Goal: Information Seeking & Learning: Learn about a topic

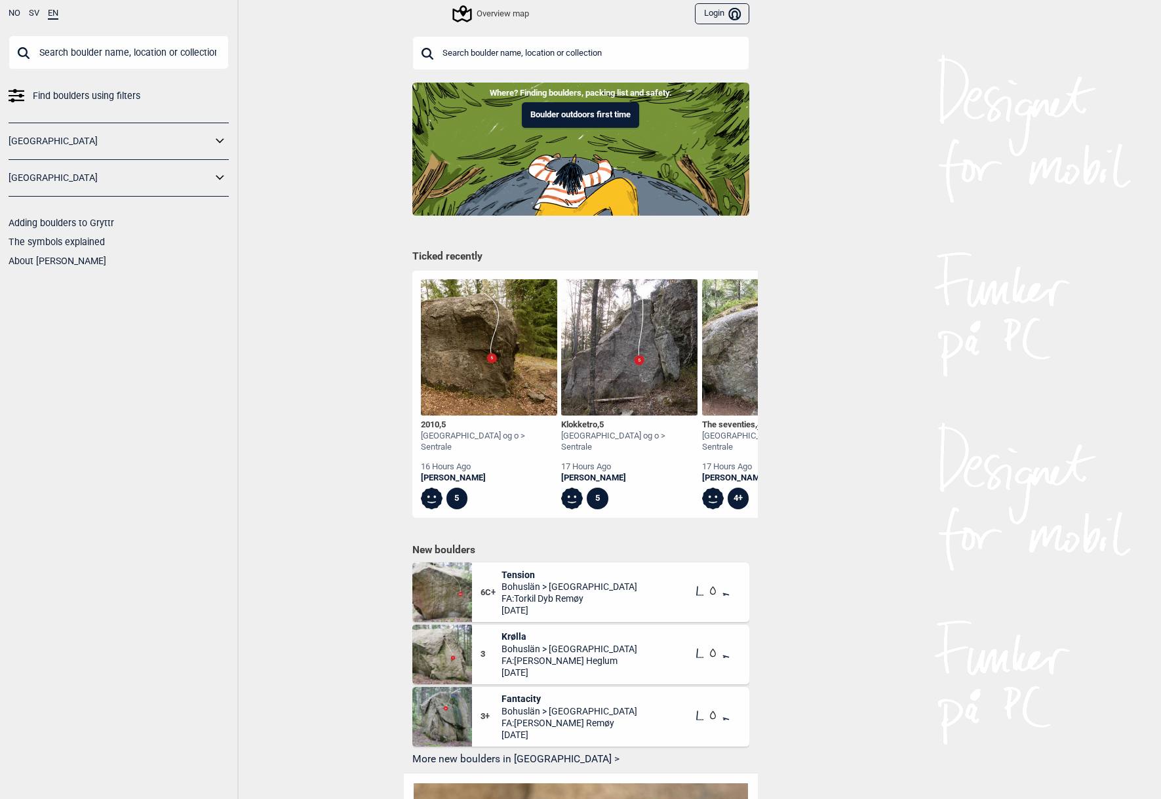
click at [158, 49] on input "text" at bounding box center [119, 52] width 220 height 34
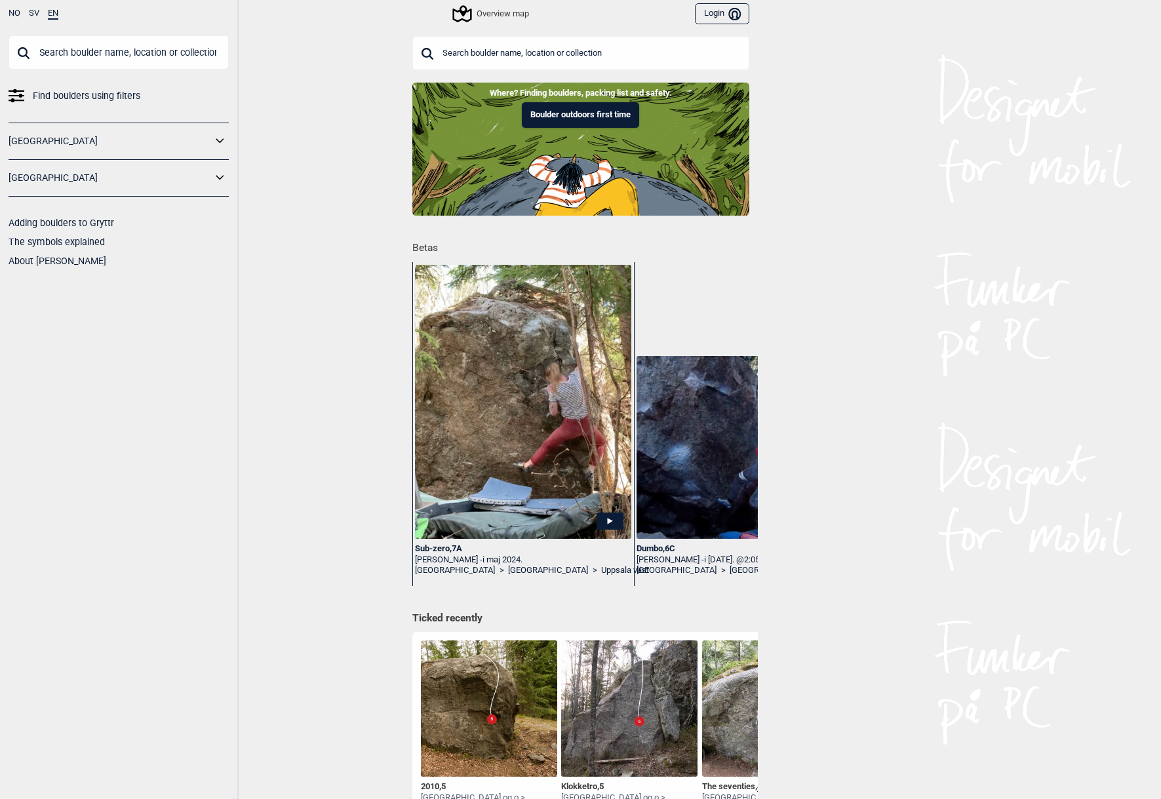
type input "z"
type input "z-sprickan"
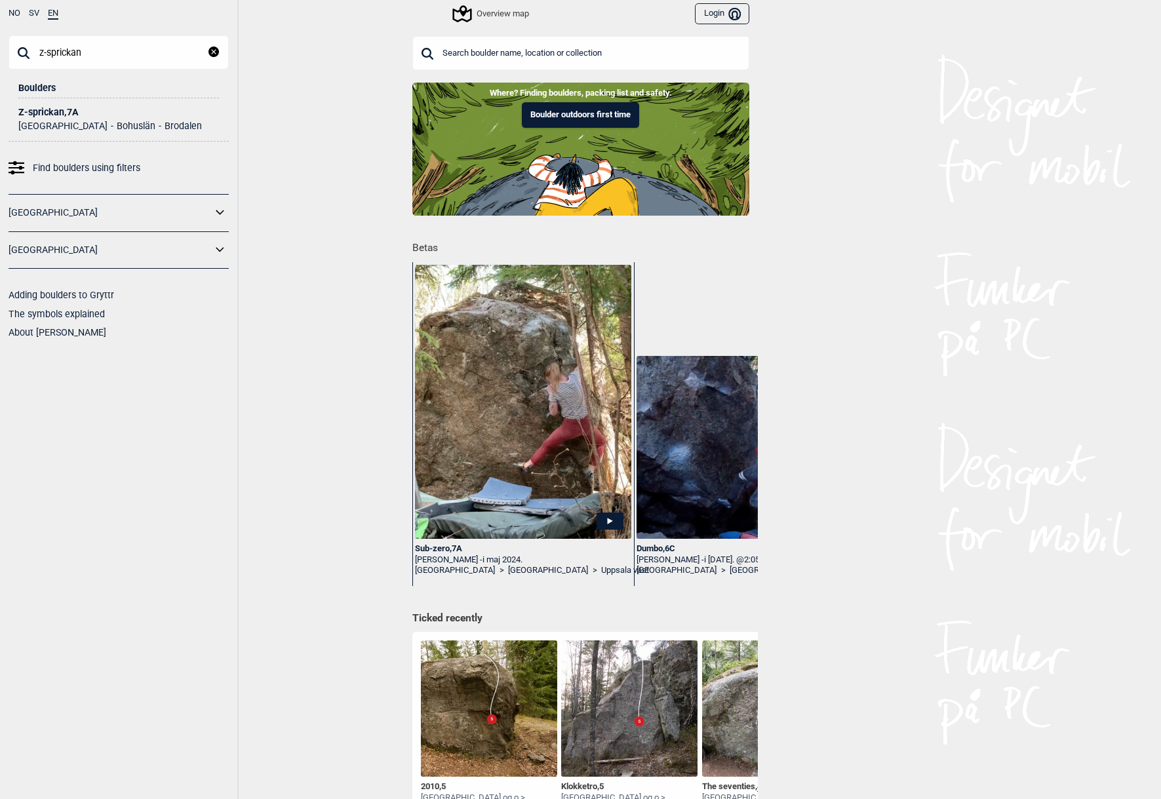
click at [57, 113] on div "Z-sprickan , 7A" at bounding box center [118, 113] width 201 height 10
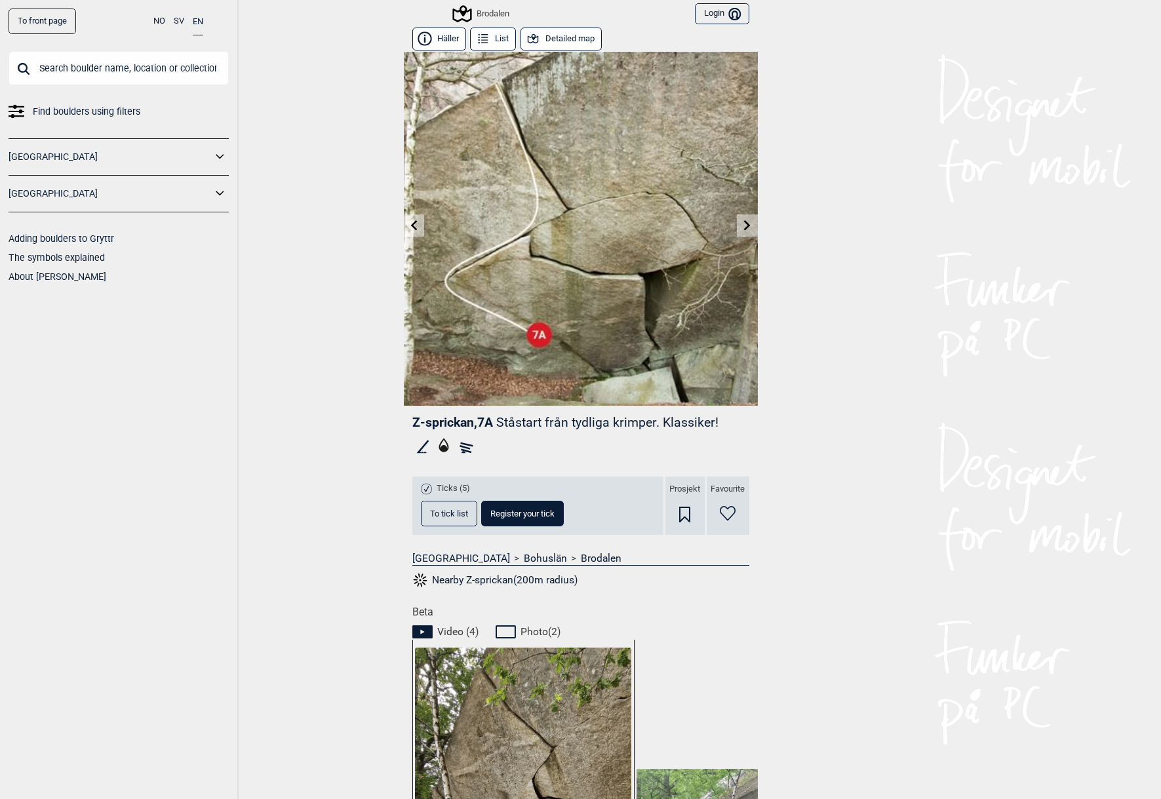
click at [757, 235] on link at bounding box center [747, 226] width 20 height 22
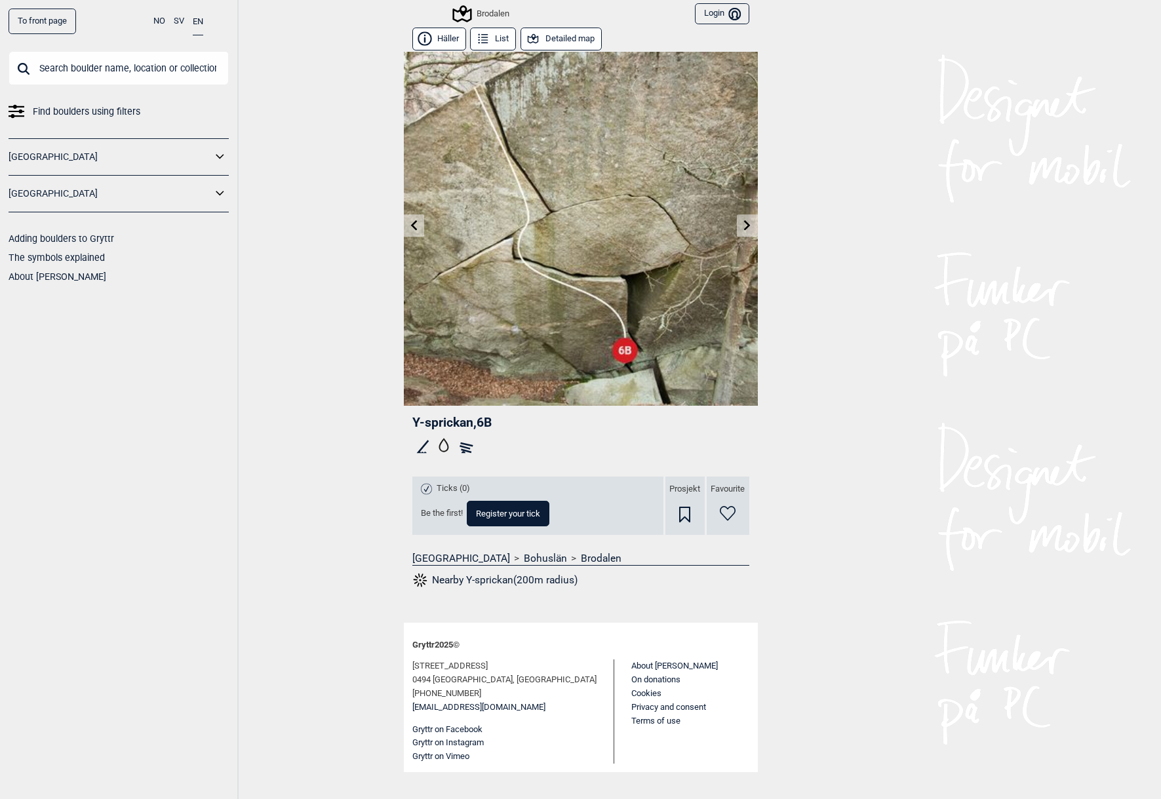
click at [412, 226] on icon at bounding box center [413, 225] width 7 height 10
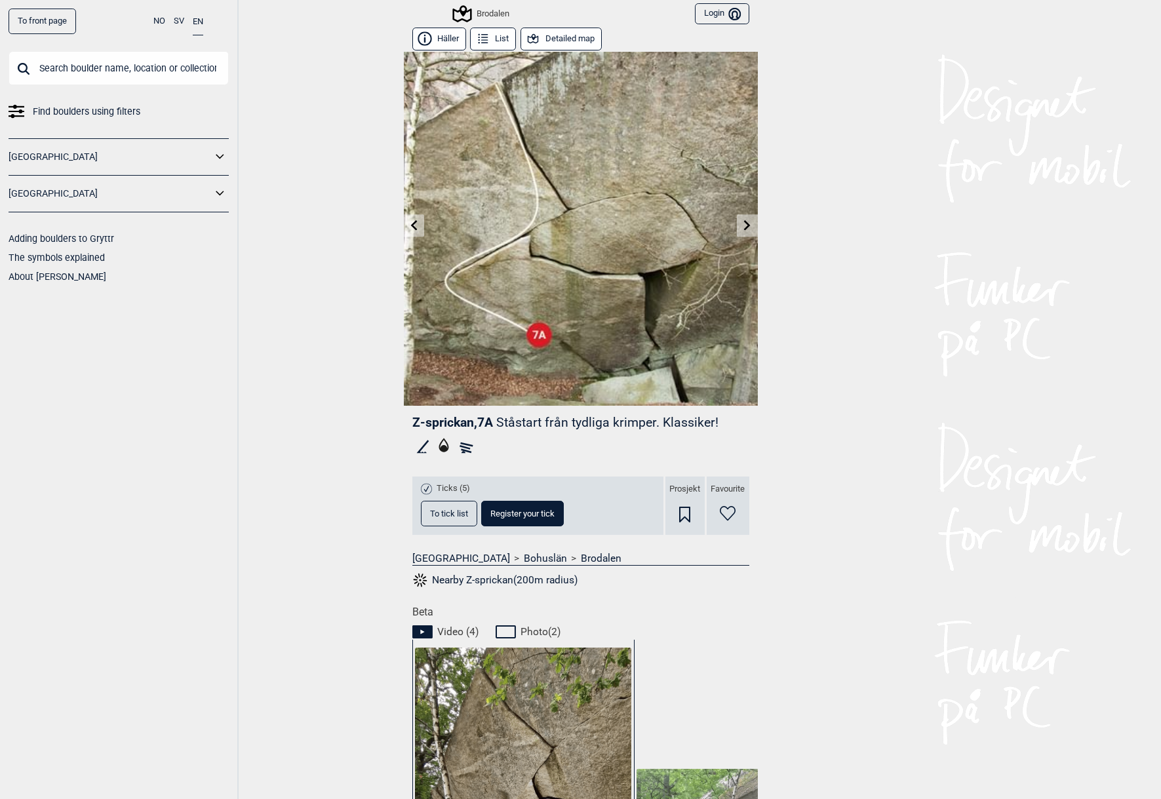
click at [751, 224] on icon at bounding box center [747, 225] width 10 height 10
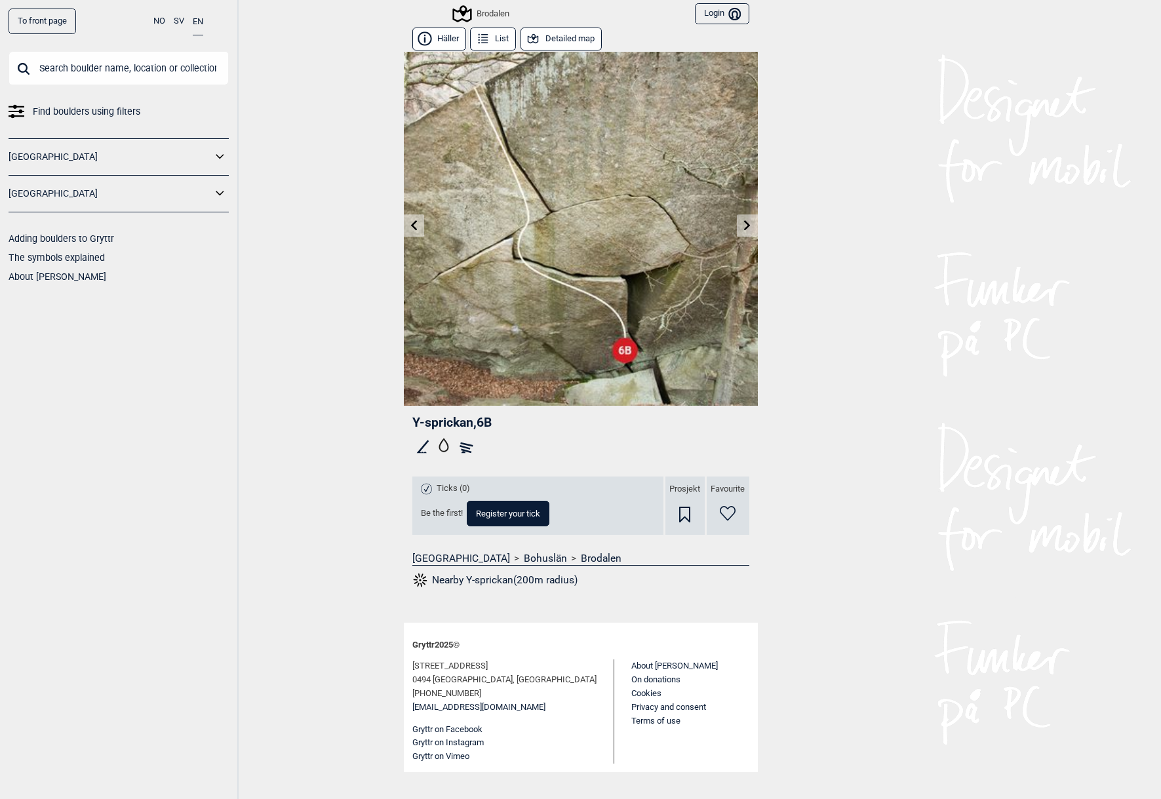
click at [417, 222] on icon at bounding box center [413, 225] width 10 height 10
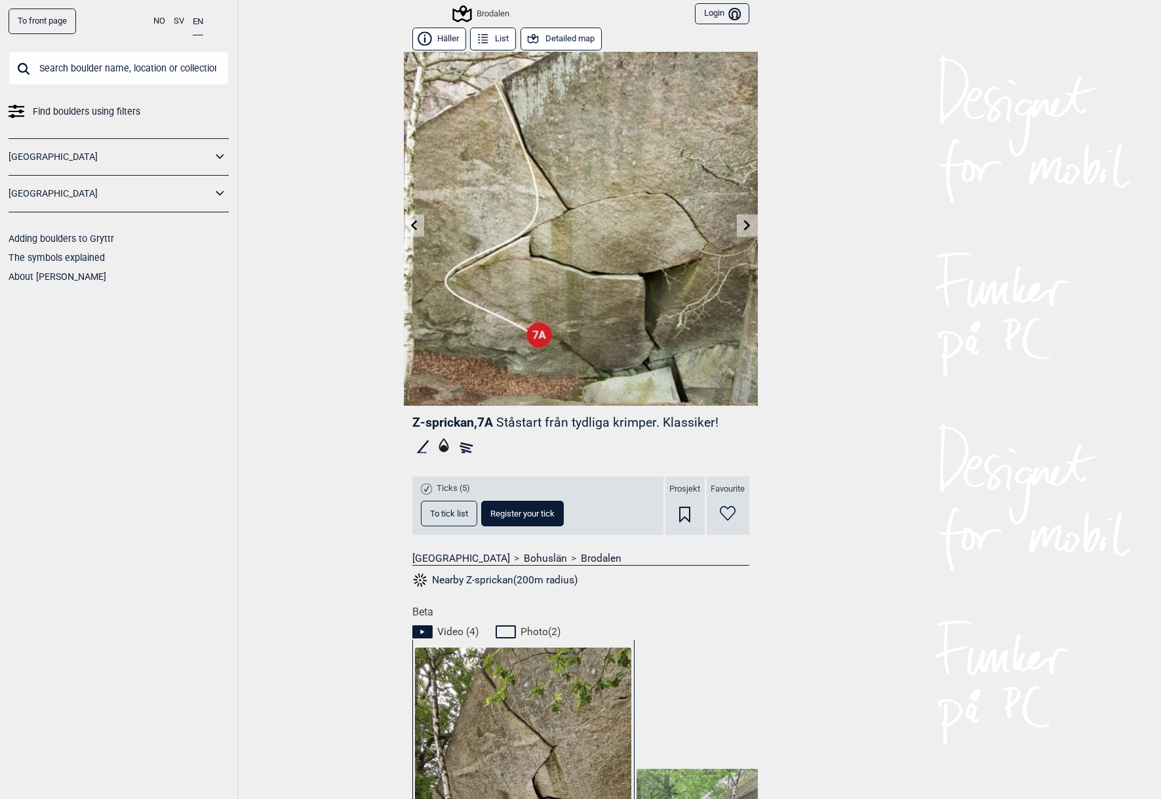
click at [746, 231] on link at bounding box center [747, 226] width 20 height 22
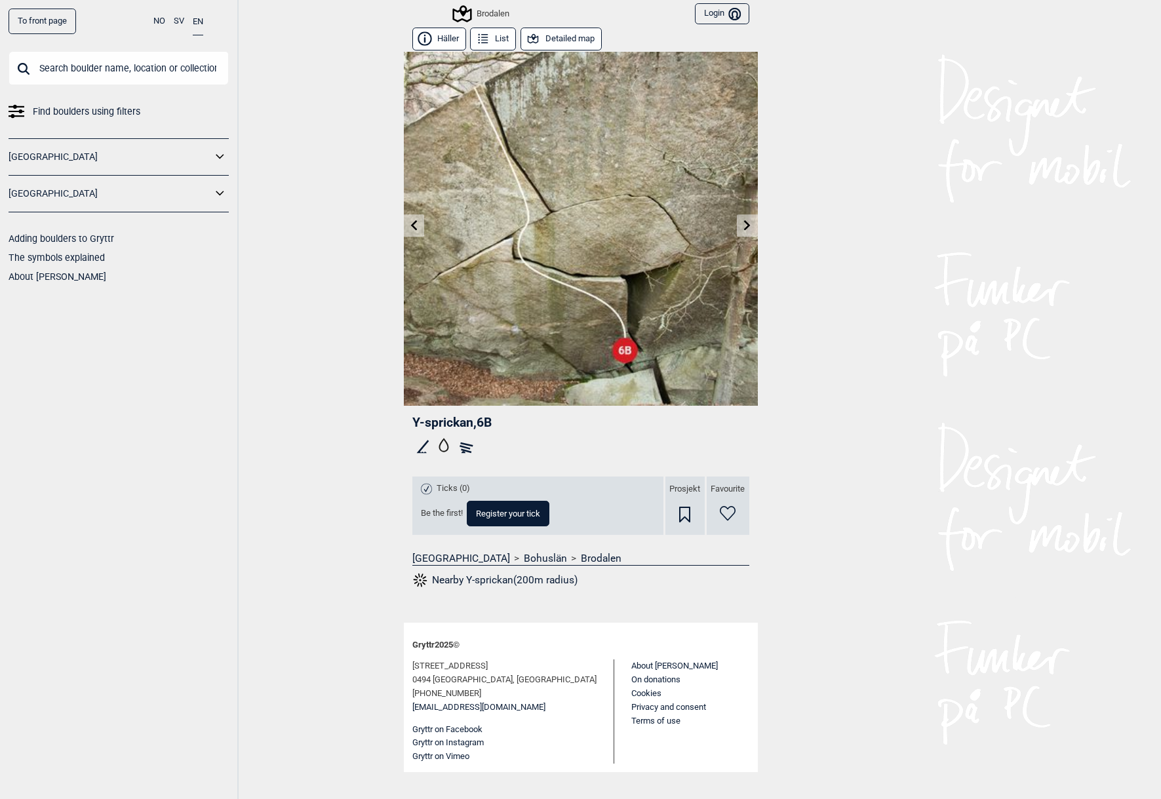
click at [414, 231] on link at bounding box center [414, 226] width 20 height 22
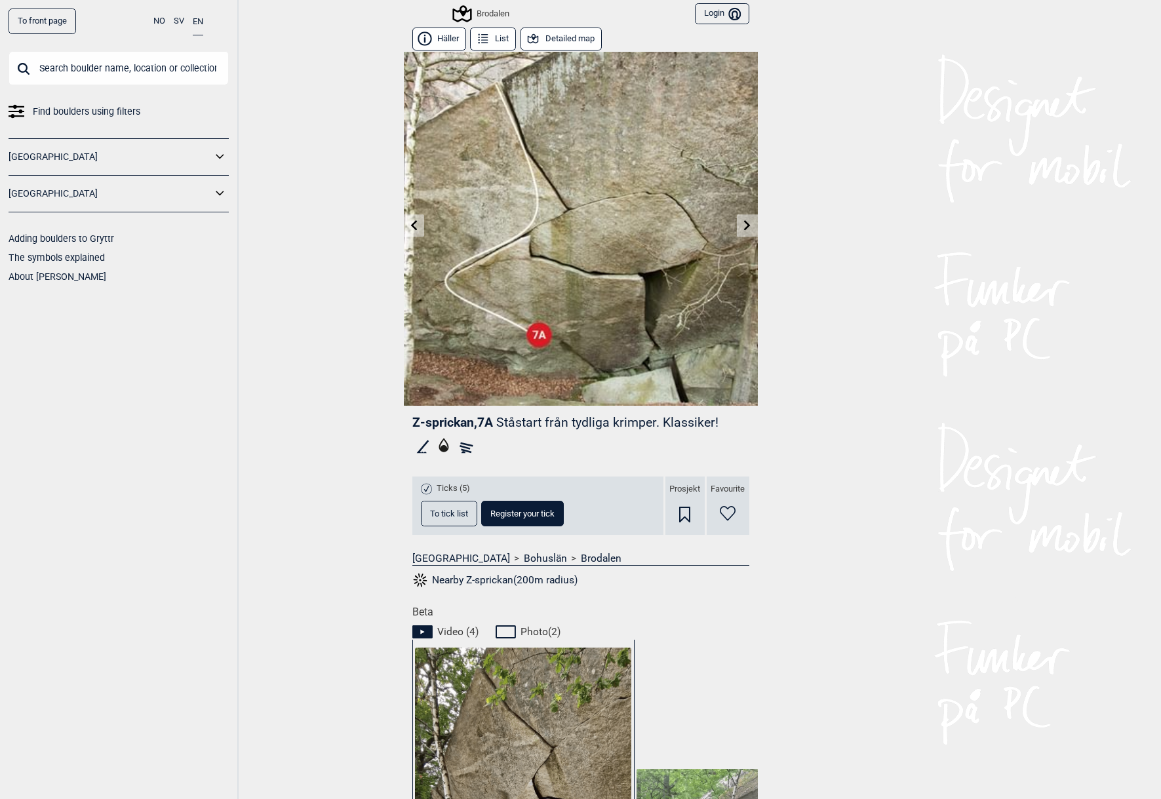
click at [742, 226] on icon at bounding box center [747, 225] width 10 height 10
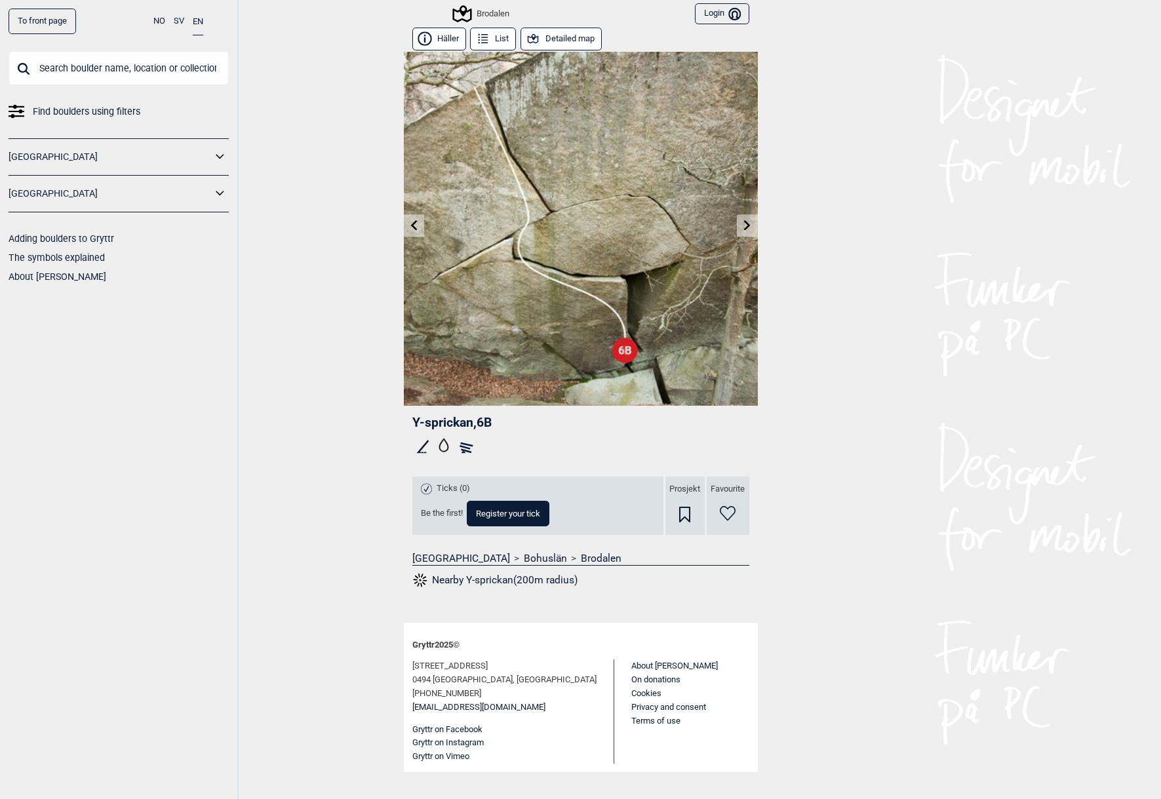
click at [54, 14] on link "To front page" at bounding box center [43, 22] width 68 height 26
click at [757, 222] on link at bounding box center [747, 226] width 20 height 22
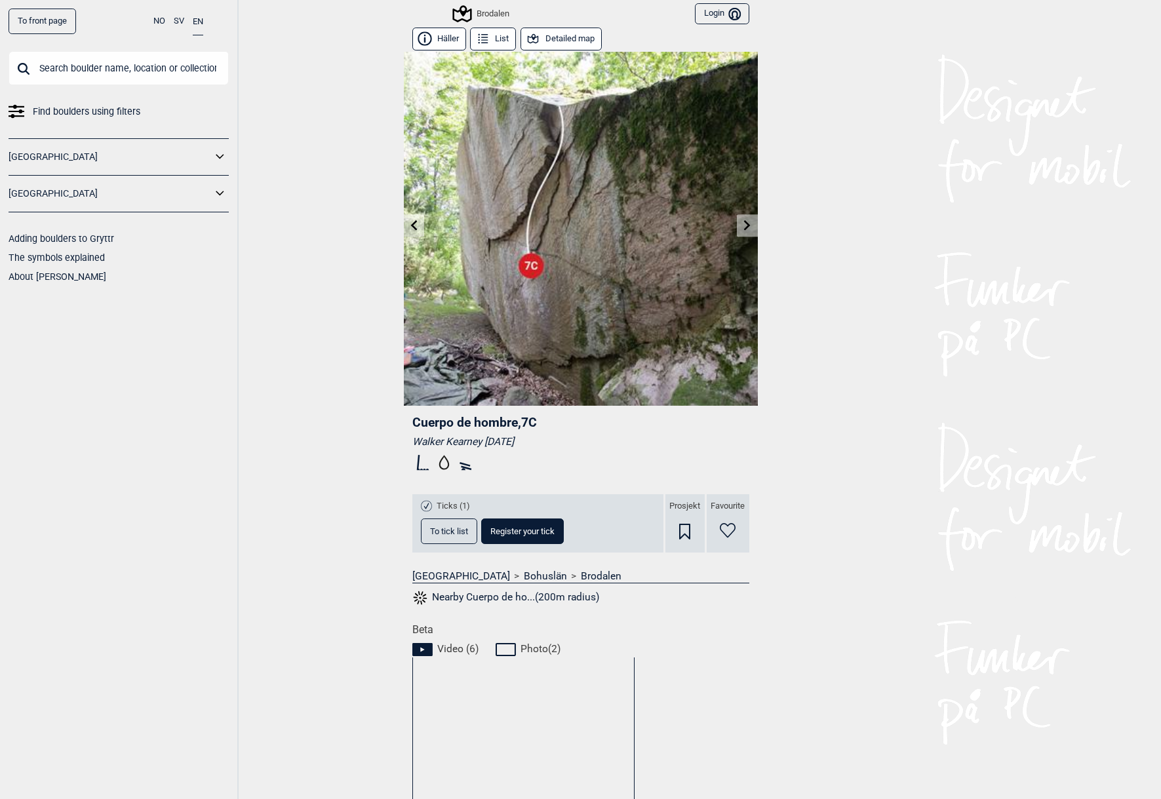
click at [418, 224] on icon at bounding box center [413, 225] width 10 height 10
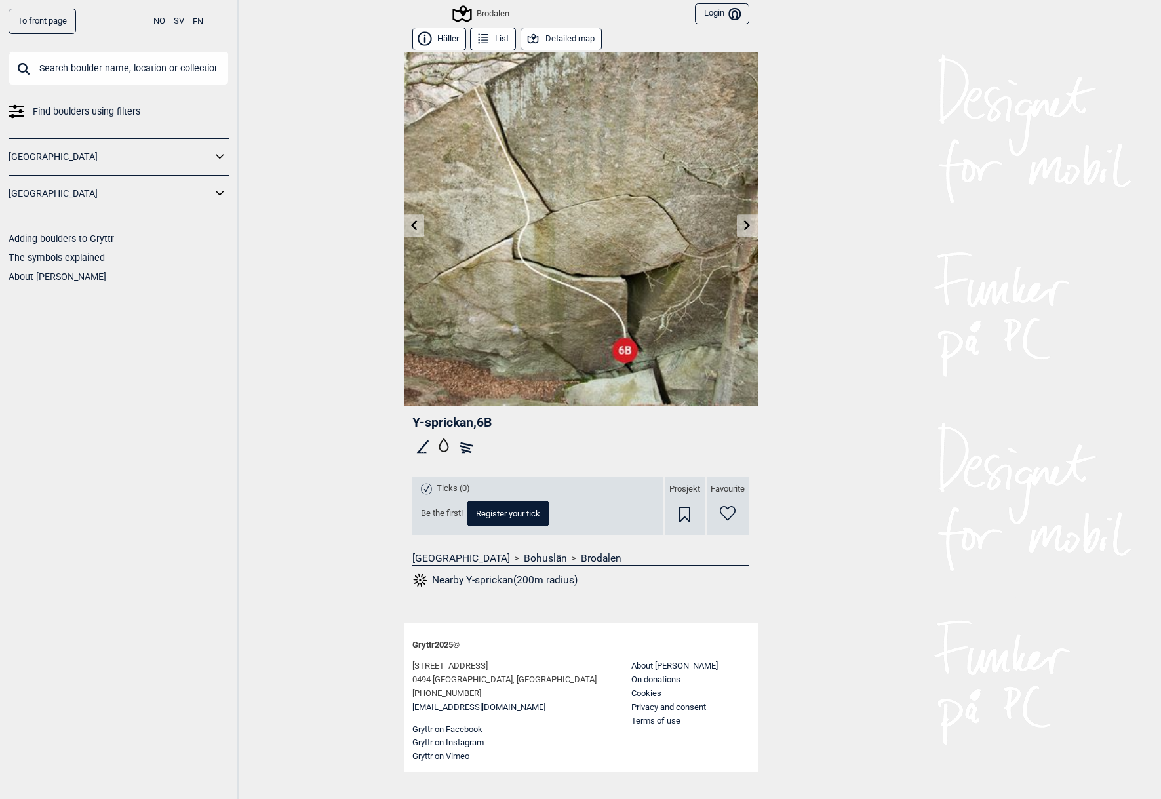
click at [454, 37] on button "Häller" at bounding box center [439, 39] width 54 height 23
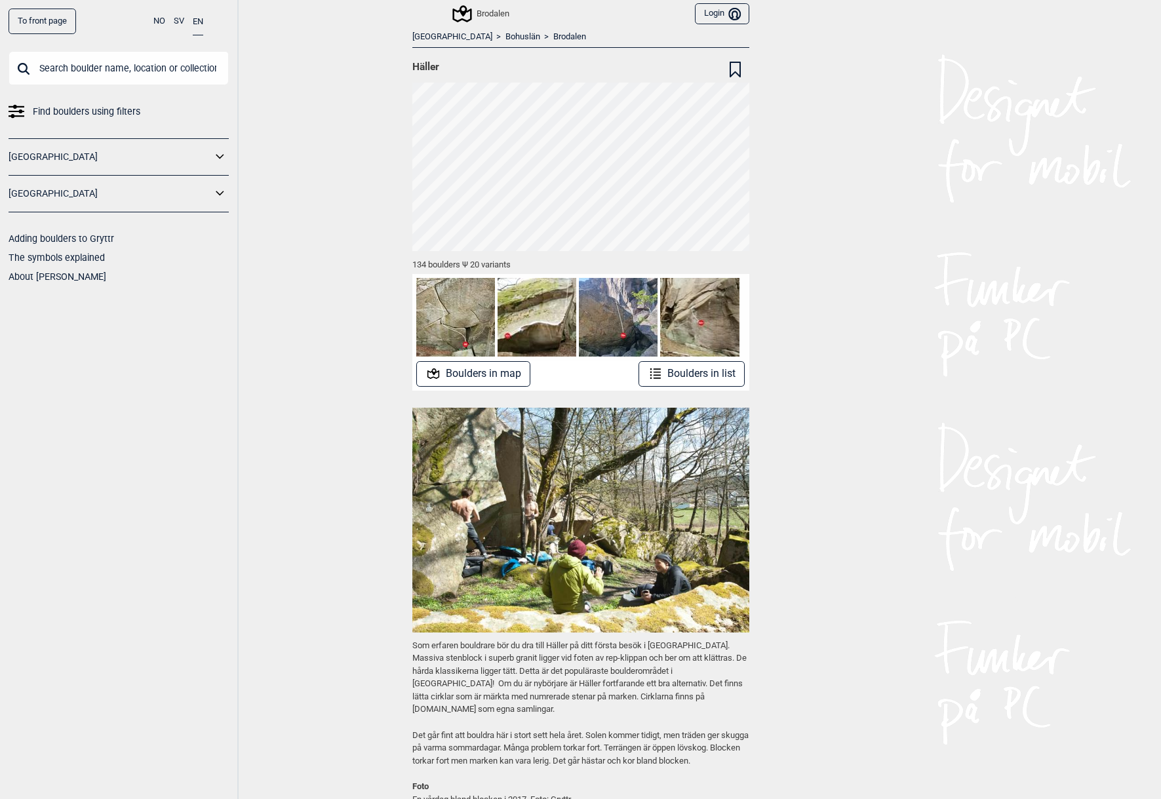
click at [707, 376] on button "Boulders in list" at bounding box center [691, 374] width 107 height 26
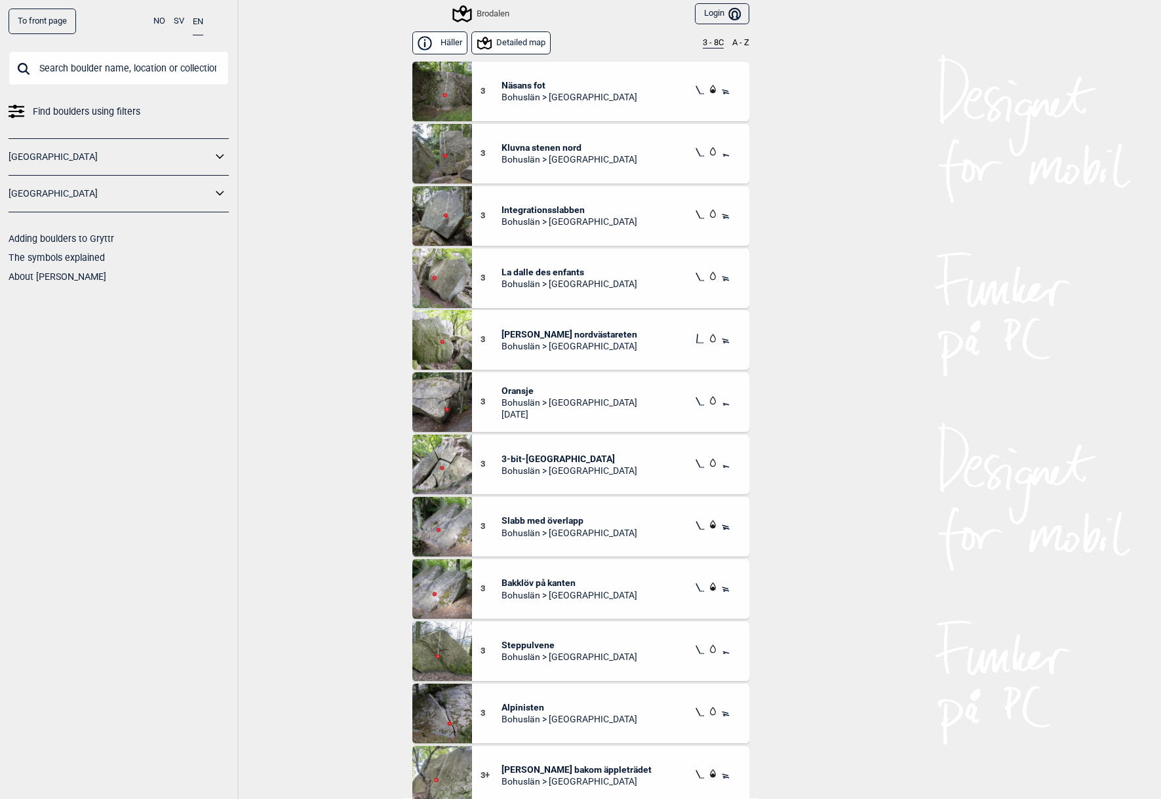
click at [493, 10] on div "Brodalen" at bounding box center [481, 14] width 55 height 16
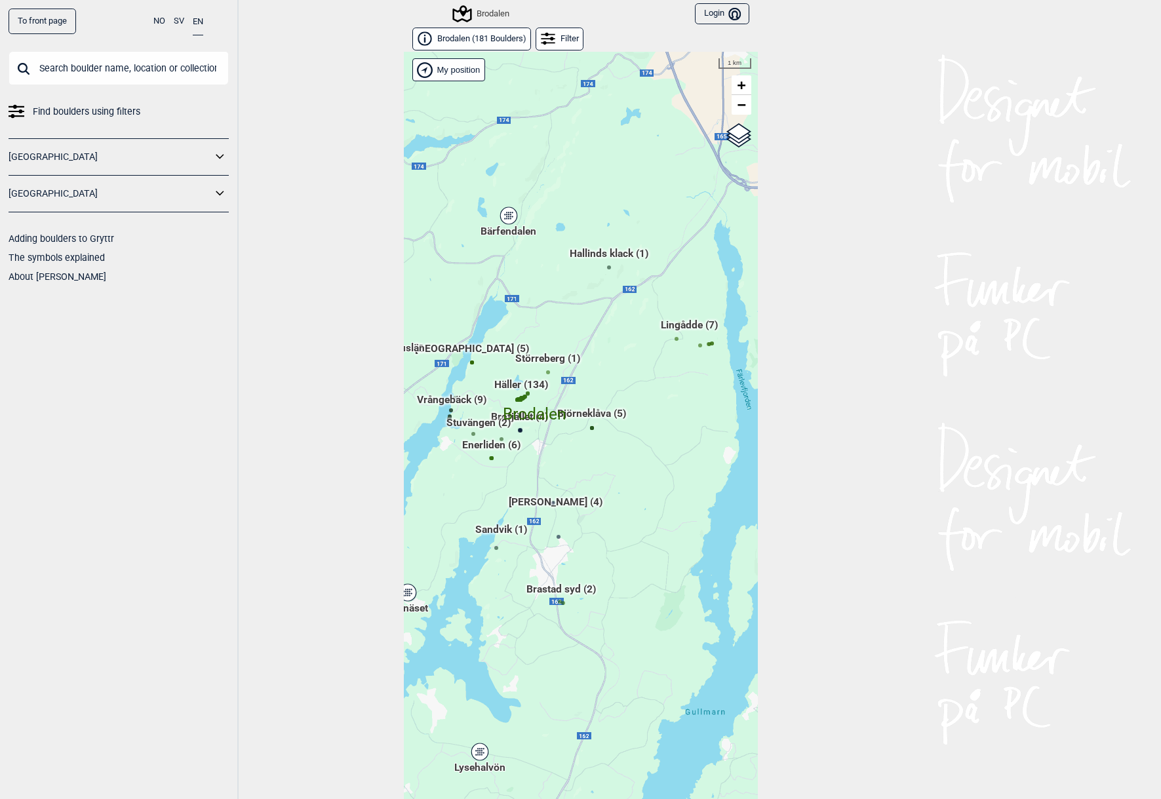
click at [214, 203] on div "[GEOGRAPHIC_DATA]" at bounding box center [119, 194] width 220 height 37
click at [221, 192] on icon at bounding box center [220, 193] width 17 height 19
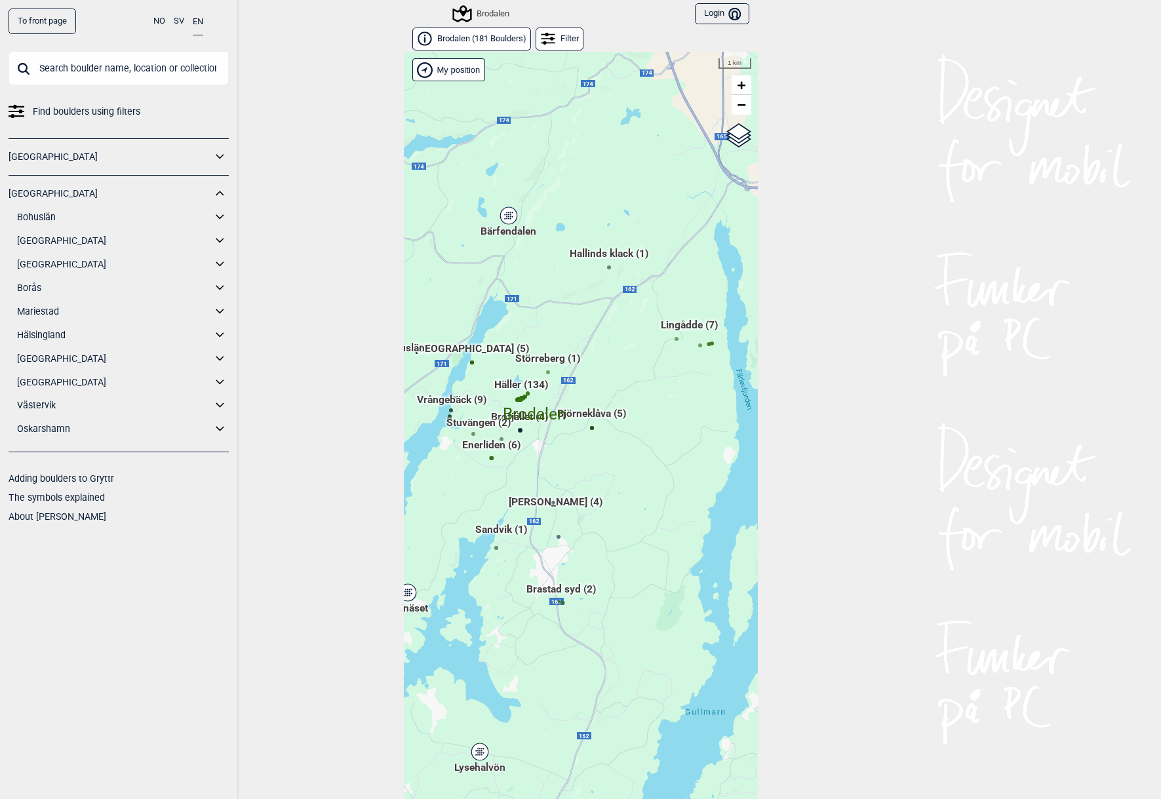
click at [217, 215] on icon at bounding box center [220, 216] width 8 height 5
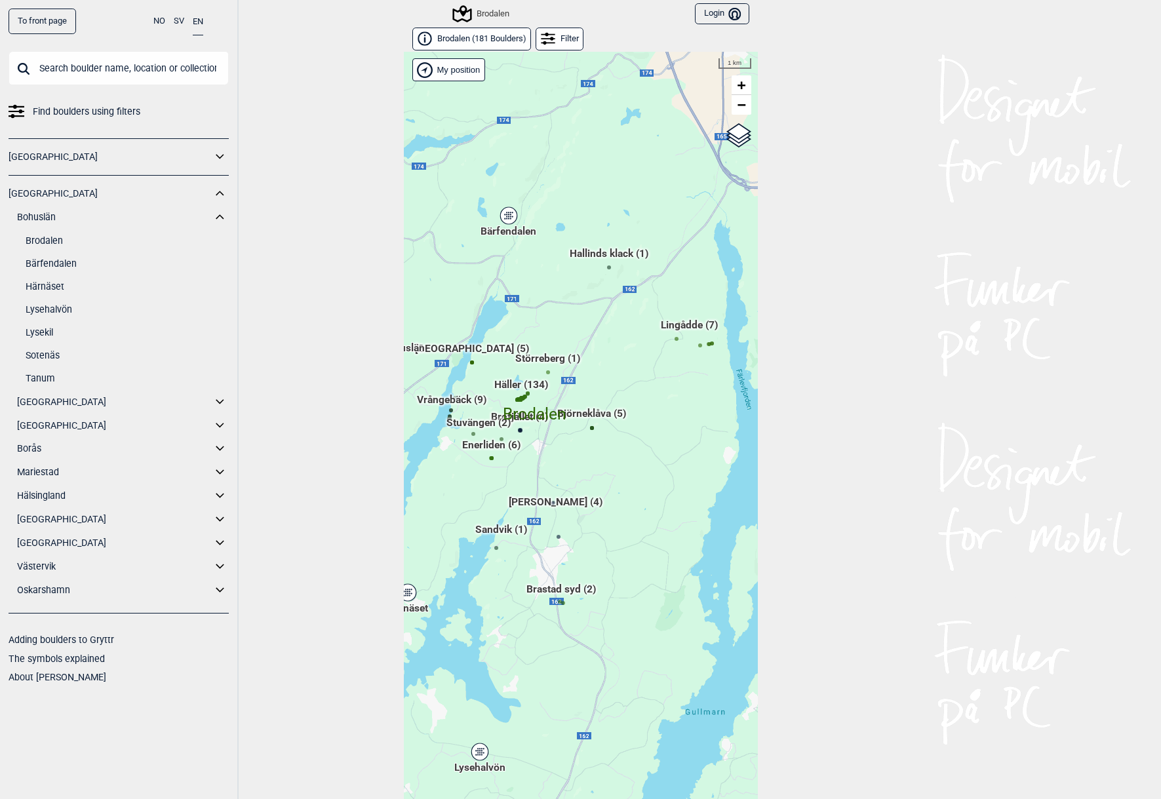
click at [53, 239] on link "Brodalen" at bounding box center [127, 240] width 203 height 19
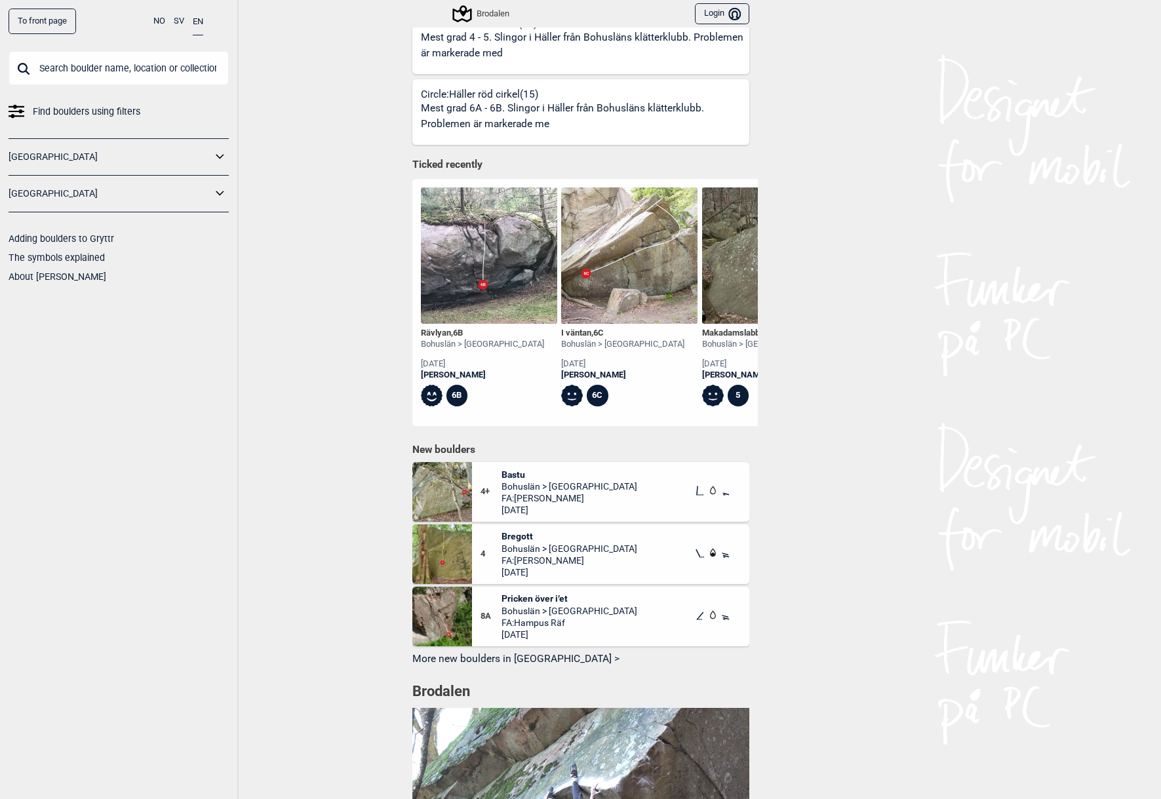
scroll to position [563, 0]
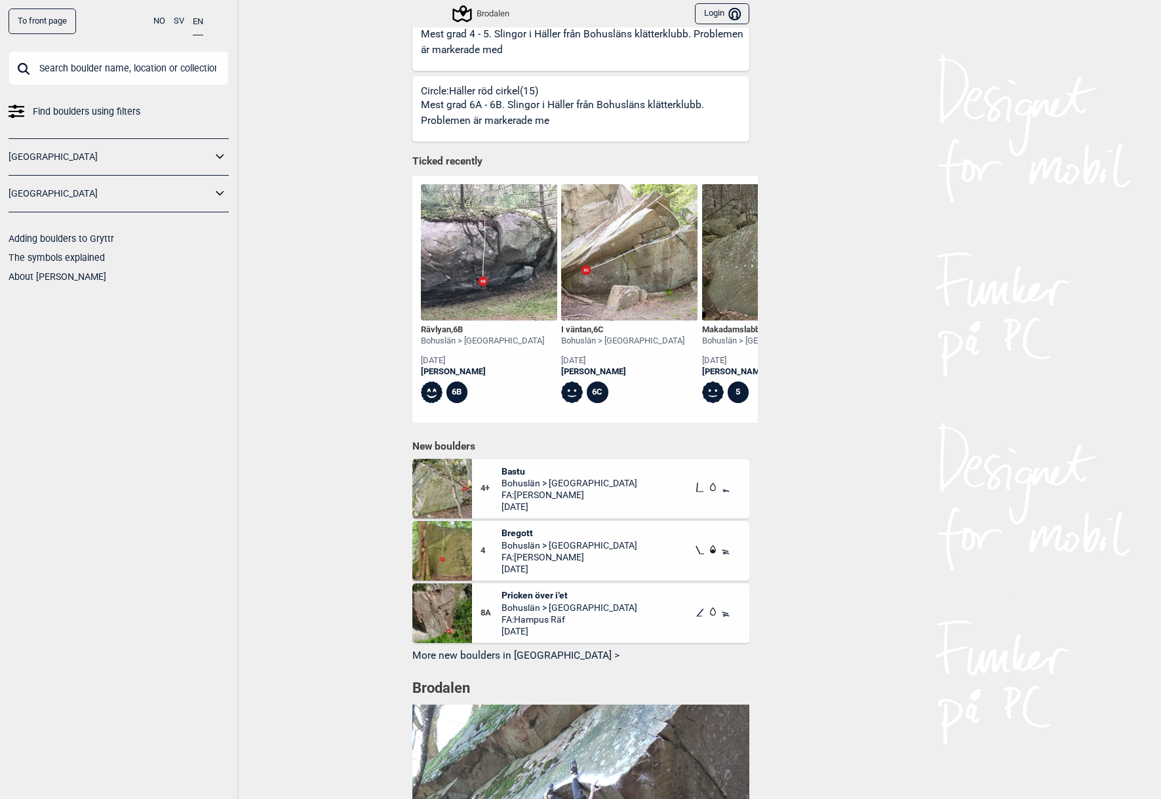
click at [553, 647] on button "More new boulders in [GEOGRAPHIC_DATA] >" at bounding box center [580, 656] width 337 height 20
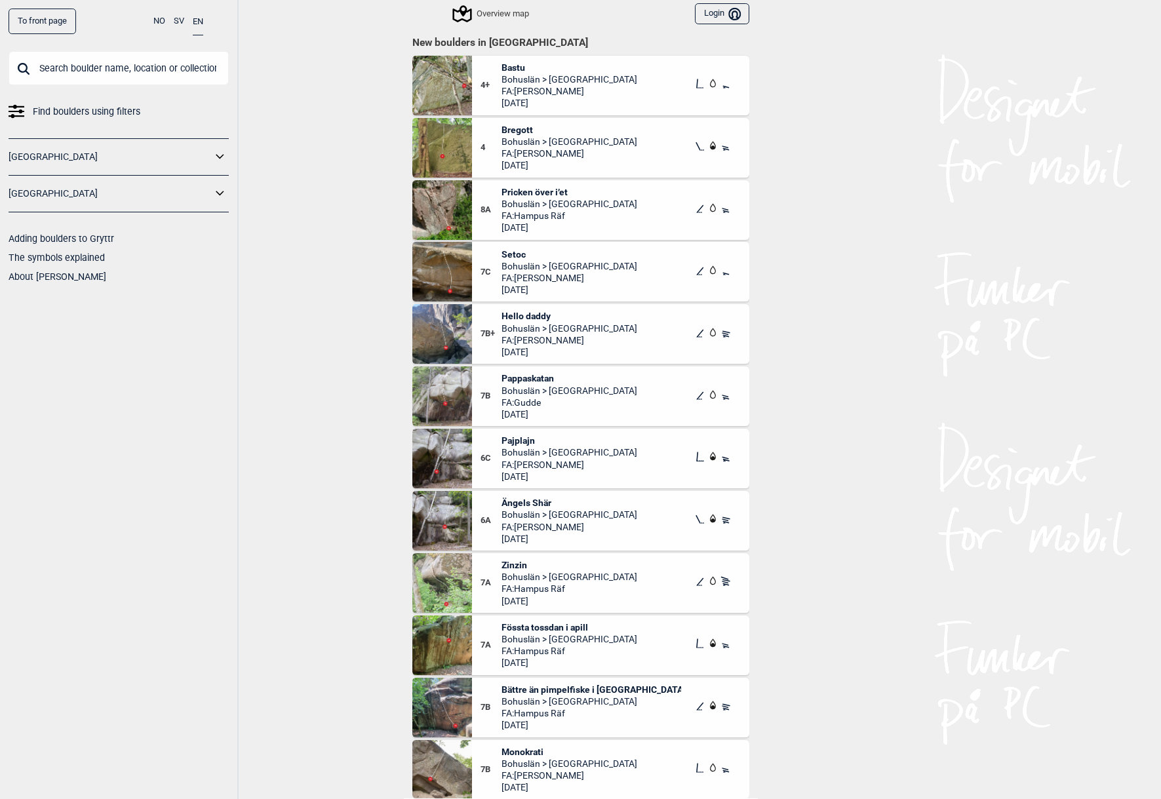
click at [458, 91] on img at bounding box center [442, 86] width 60 height 60
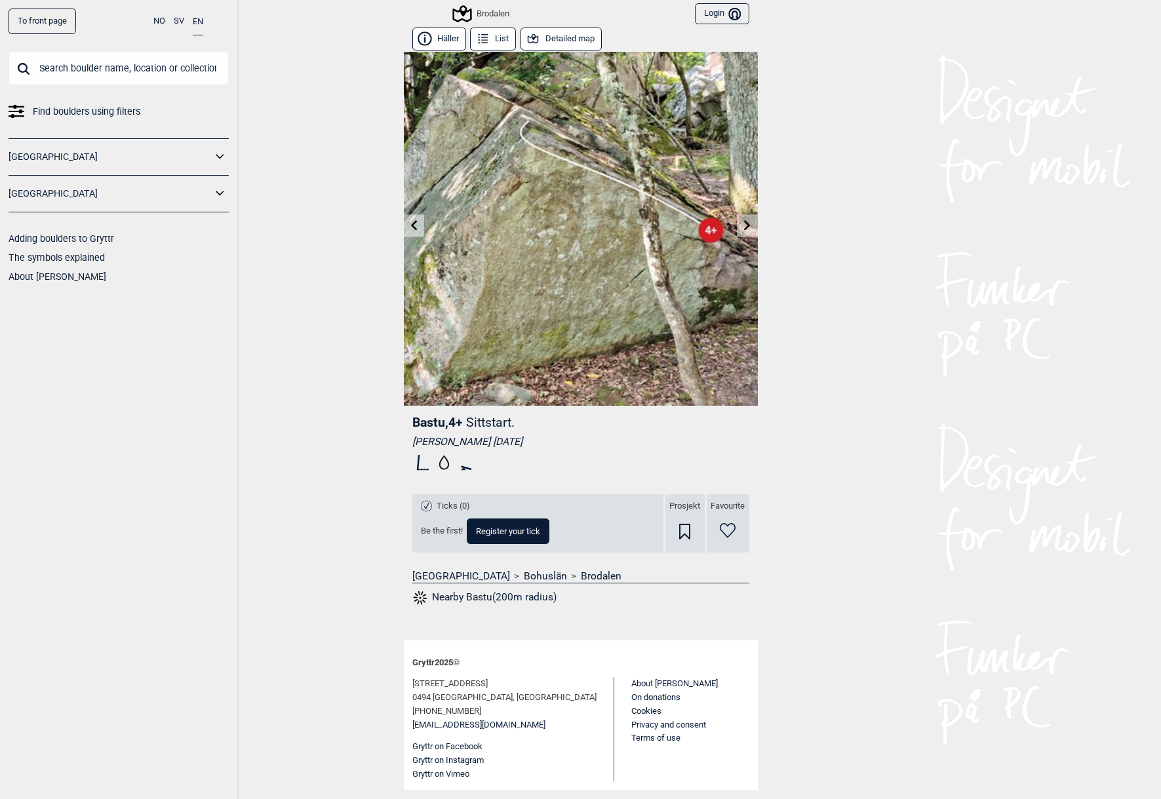
click at [617, 237] on img at bounding box center [581, 229] width 354 height 354
click at [540, 37] on icon at bounding box center [533, 39] width 14 height 14
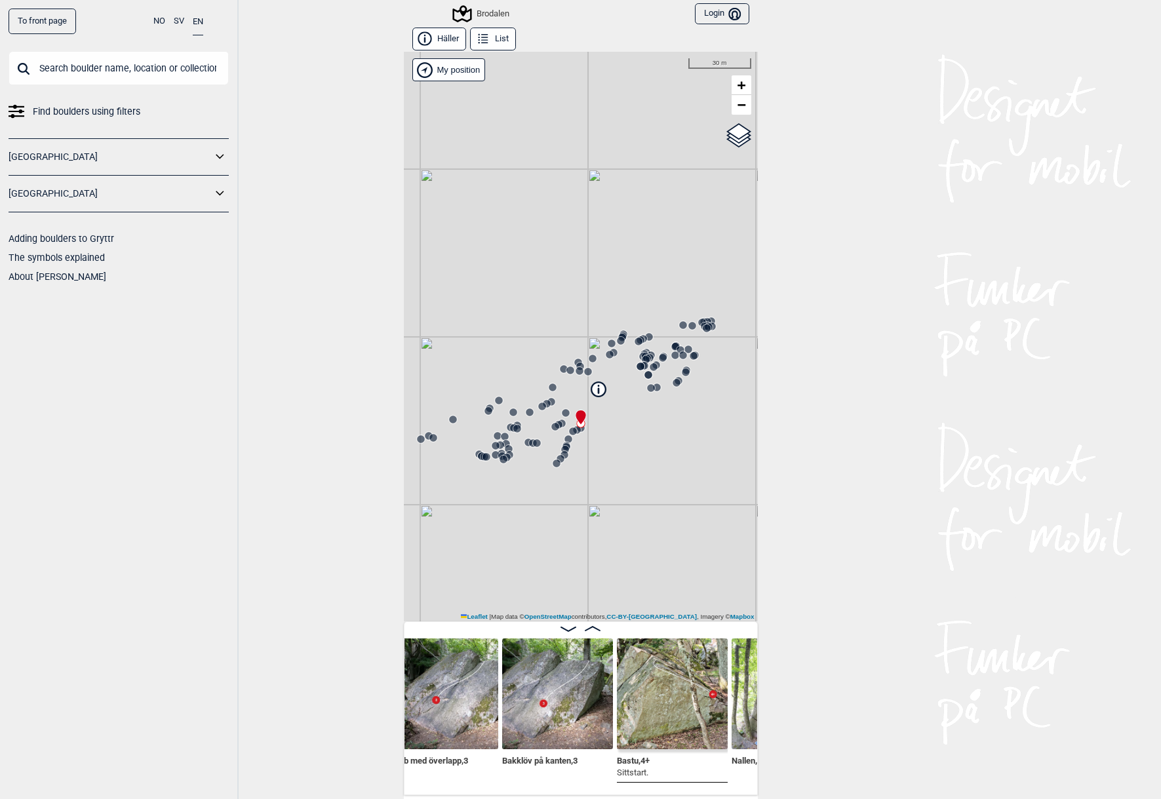
scroll to position [0, 7108]
click at [678, 715] on img at bounding box center [673, 693] width 111 height 111
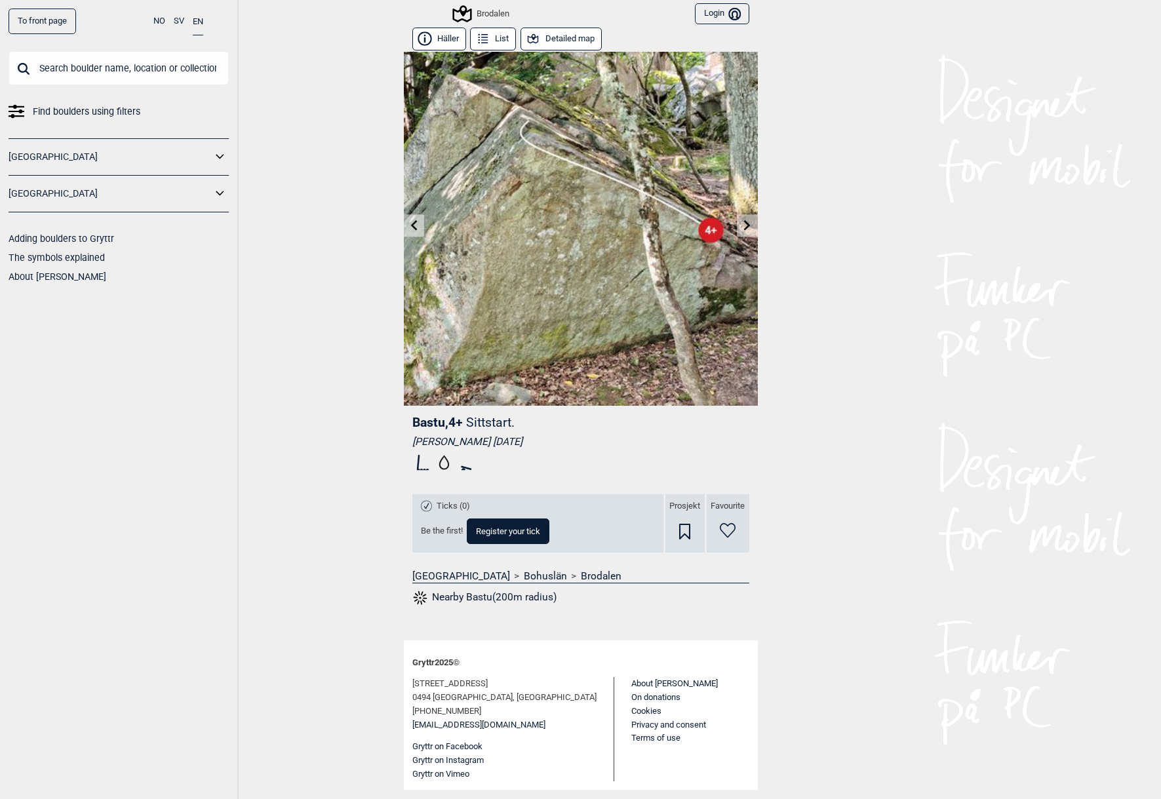
drag, startPoint x: 408, startPoint y: 440, endPoint x: 555, endPoint y: 438, distance: 146.9
click at [555, 438] on div "Bastu , 4+ Sittstart. [PERSON_NAME] [DATE] Ticks (0) Be the first! Register you…" at bounding box center [581, 515] width 354 height 218
copy div "[PERSON_NAME] [DATE]"
click at [60, 23] on link "To front page" at bounding box center [43, 22] width 68 height 26
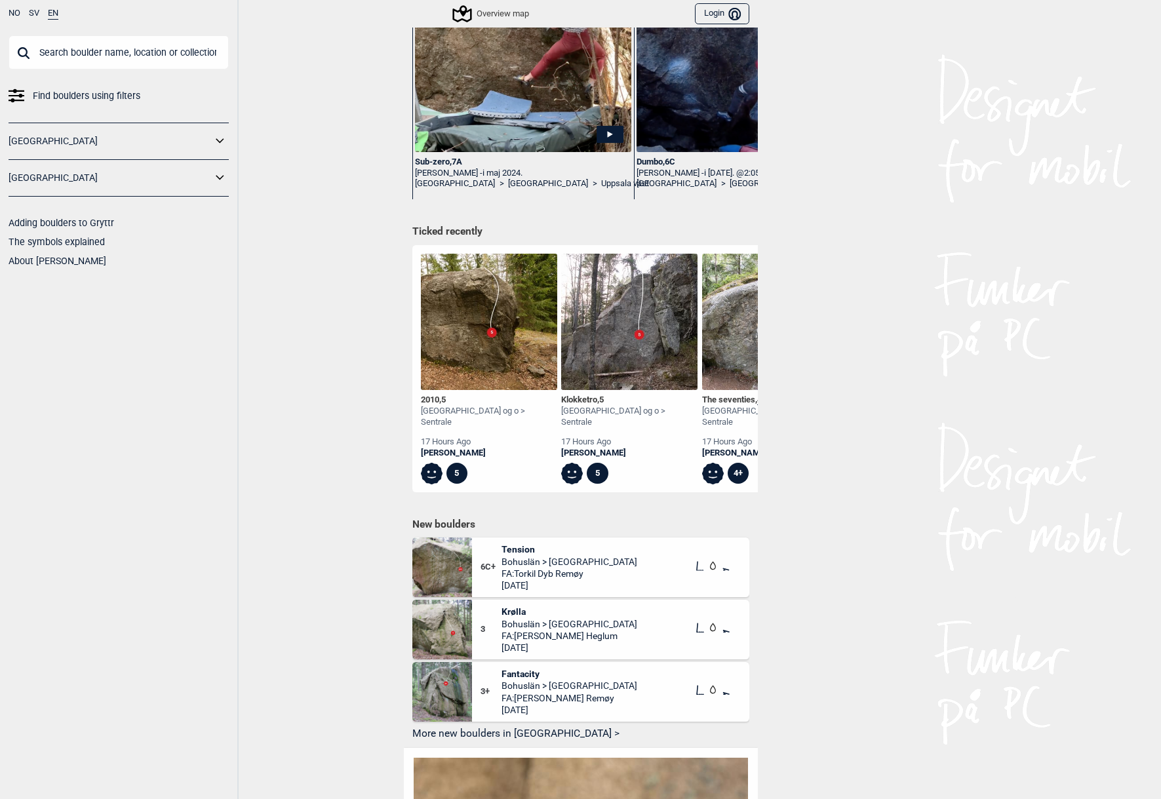
scroll to position [385, 0]
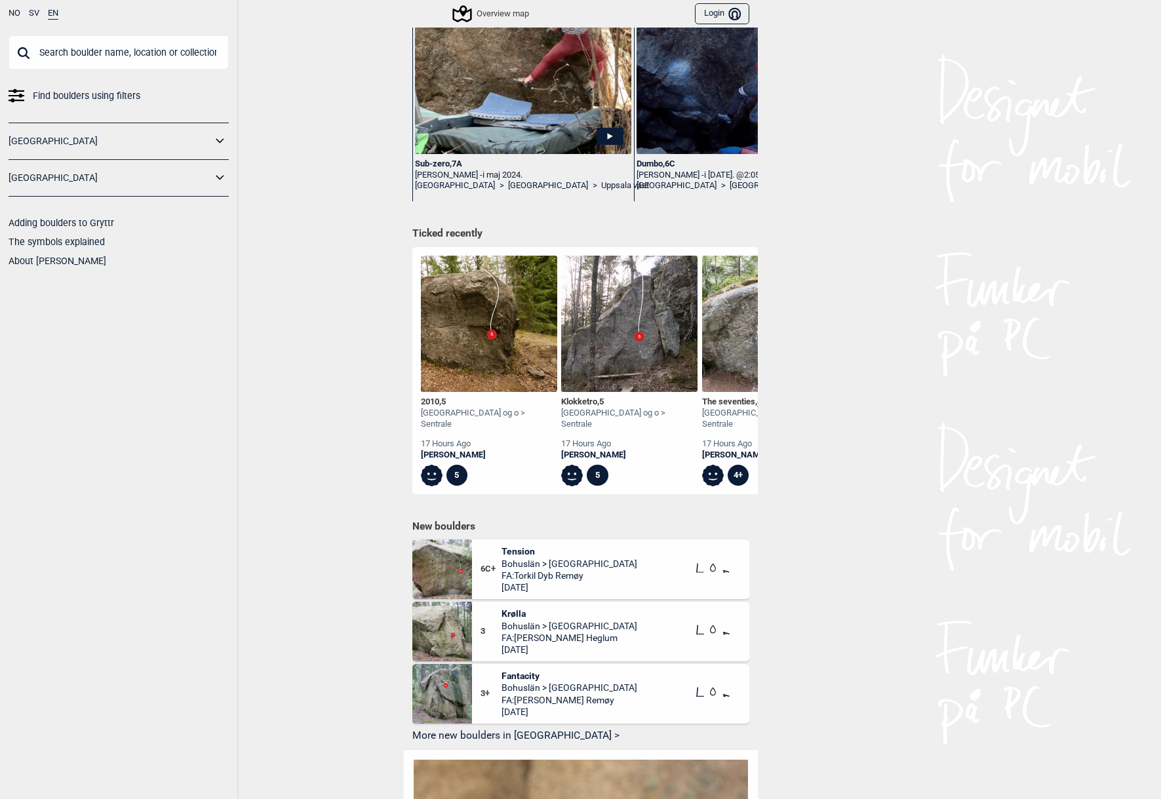
click at [551, 558] on span "Bohuslän > [GEOGRAPHIC_DATA]" at bounding box center [569, 564] width 136 height 12
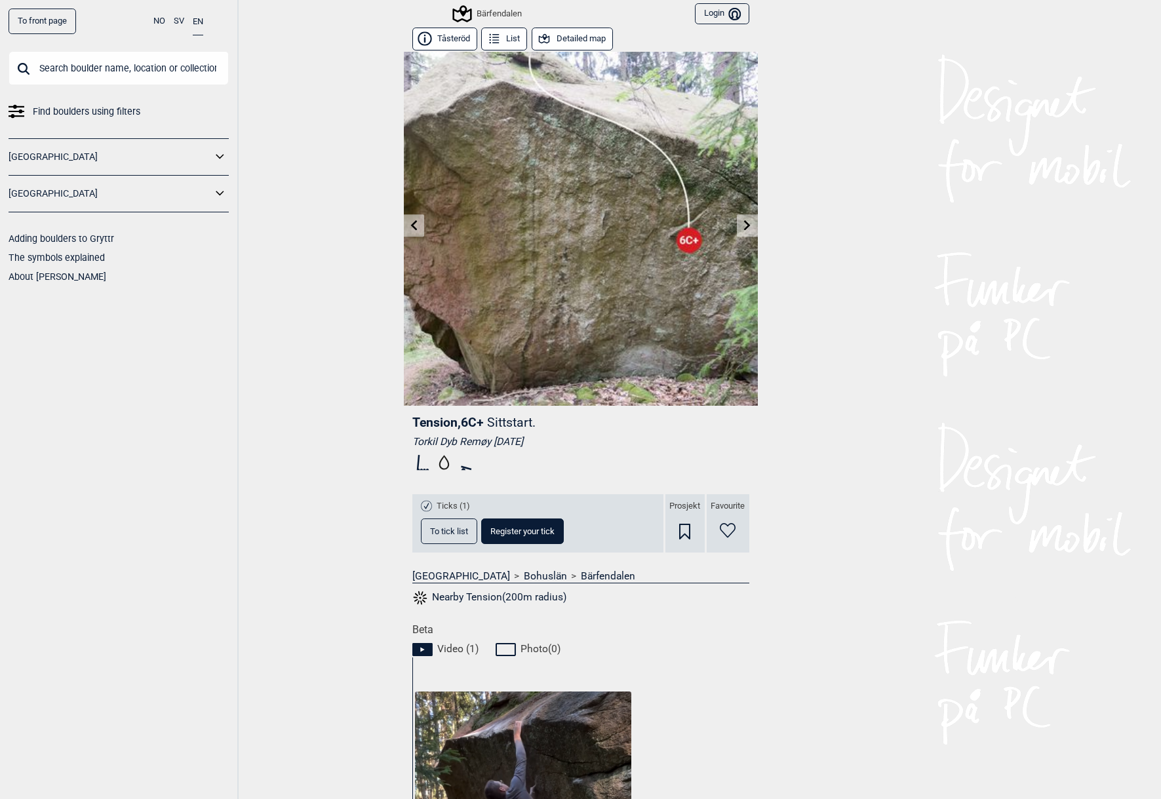
click at [558, 41] on button "Detailed map" at bounding box center [572, 39] width 81 height 23
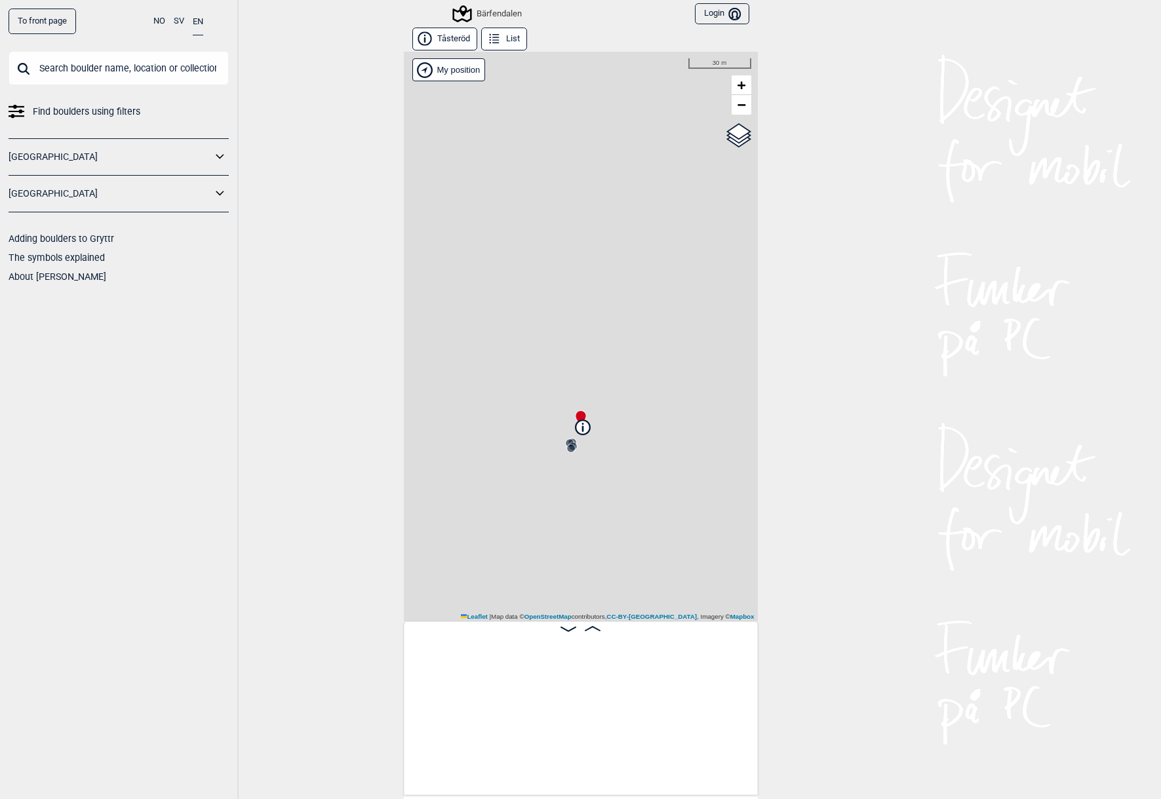
scroll to position [0, 218]
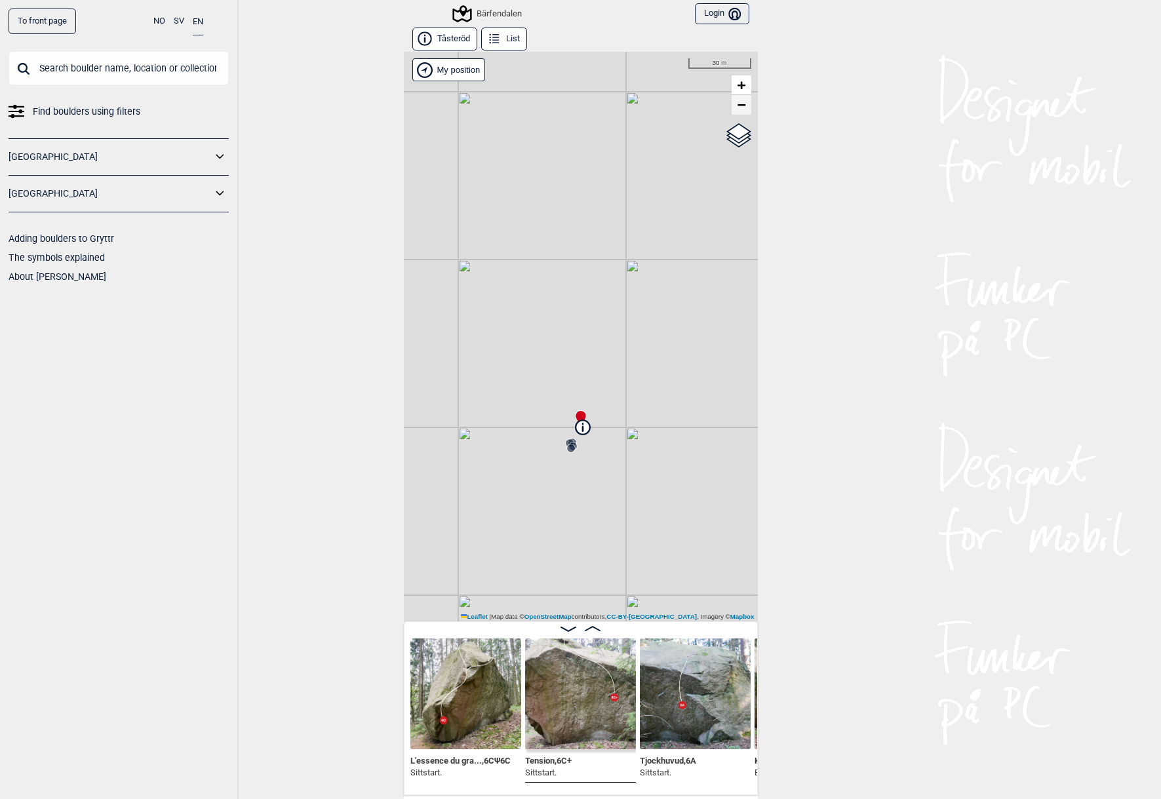
click at [747, 106] on link "−" at bounding box center [742, 105] width 20 height 20
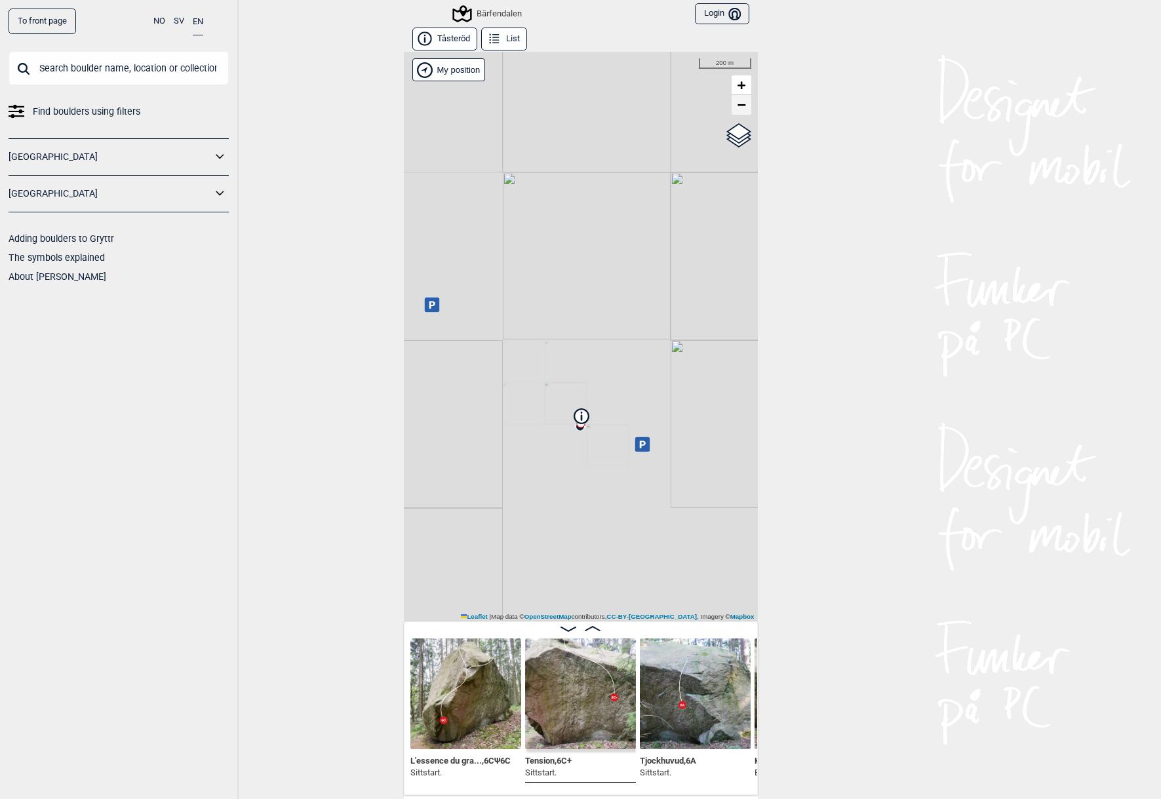
click at [746, 106] on link "−" at bounding box center [742, 105] width 20 height 20
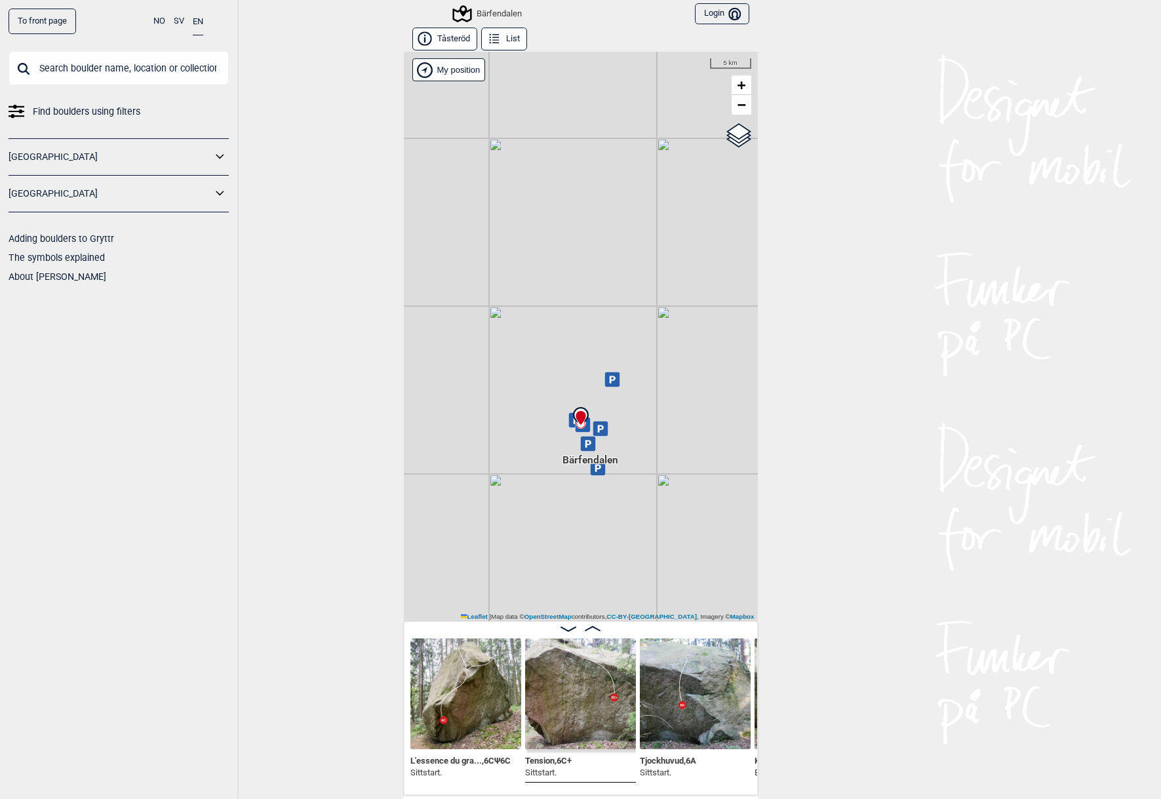
click at [31, 25] on link "To front page" at bounding box center [43, 22] width 68 height 26
